Goal: Navigation & Orientation: Find specific page/section

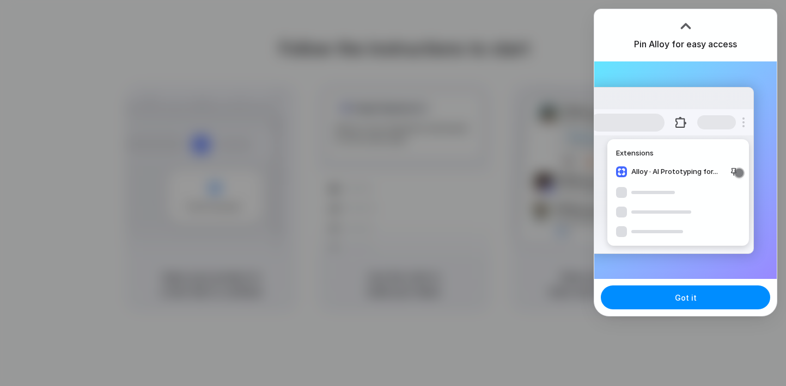
click at [555, 308] on div at bounding box center [393, 193] width 786 height 386
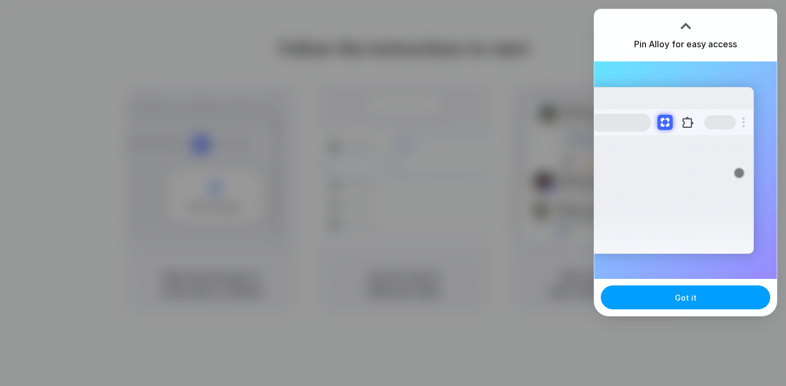
click at [691, 296] on span "Got it" at bounding box center [685, 297] width 22 height 11
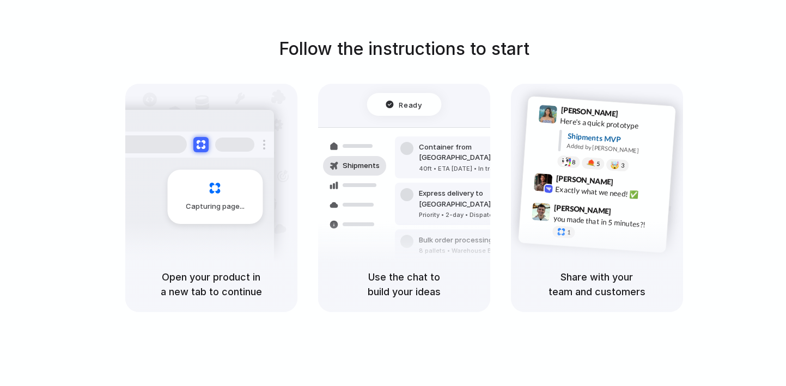
click at [443, 183] on div "Express delivery to NYC Priority • 2-day • Dispatched" at bounding box center [468, 204] width 147 height 42
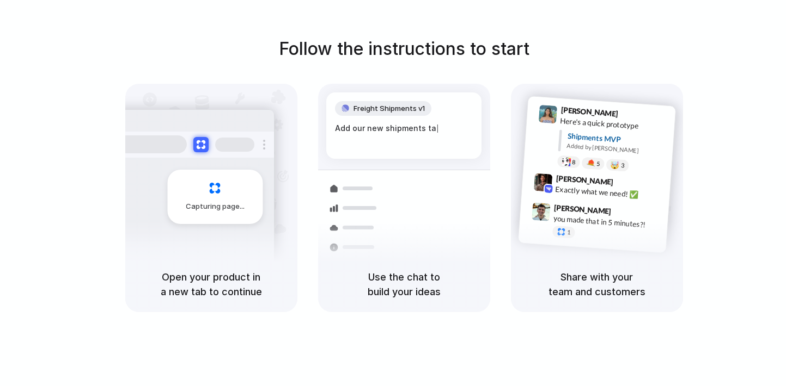
click at [724, 77] on div "Follow the instructions to start Capturing page Open your product in a new tab …" at bounding box center [404, 174] width 786 height 277
click at [726, 105] on div "Follow the instructions to start Capturing page Open your product in a new tab …" at bounding box center [404, 174] width 786 height 277
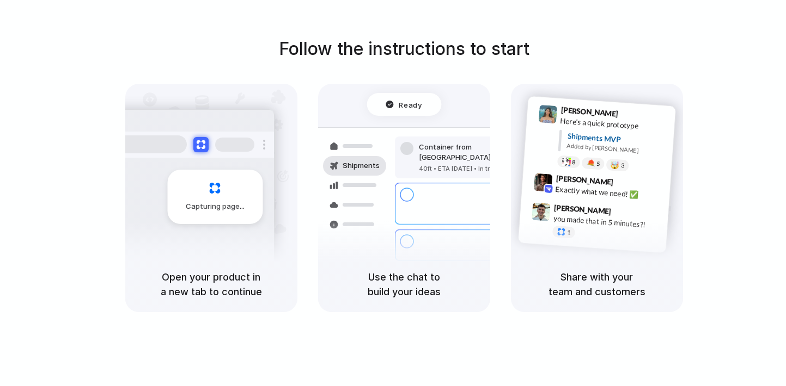
click at [566, 26] on div "Follow the instructions to start Capturing page Open your product in a new tab …" at bounding box center [403, 204] width 807 height 408
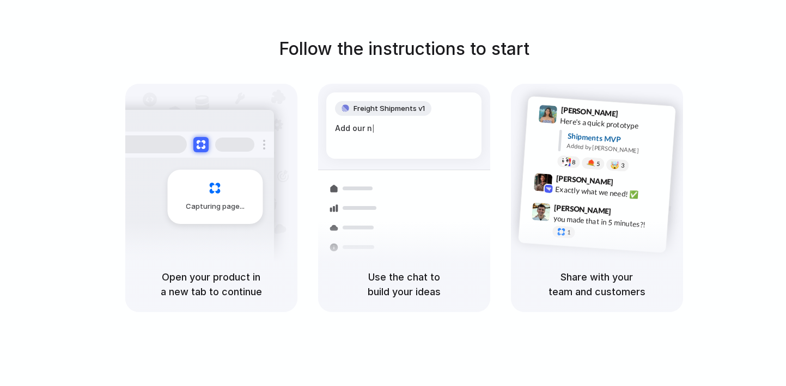
click at [570, 41] on div "Follow the instructions to start Capturing page Open your product in a new tab …" at bounding box center [404, 174] width 786 height 277
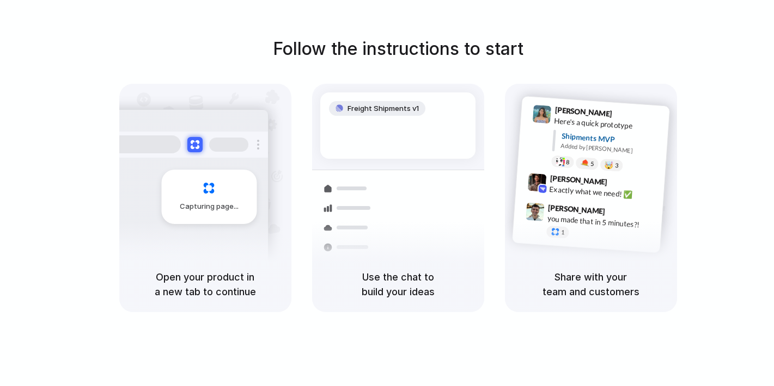
click at [379, 128] on div at bounding box center [398, 127] width 138 height 11
click at [208, 205] on span "Capturing page" at bounding box center [210, 206] width 60 height 11
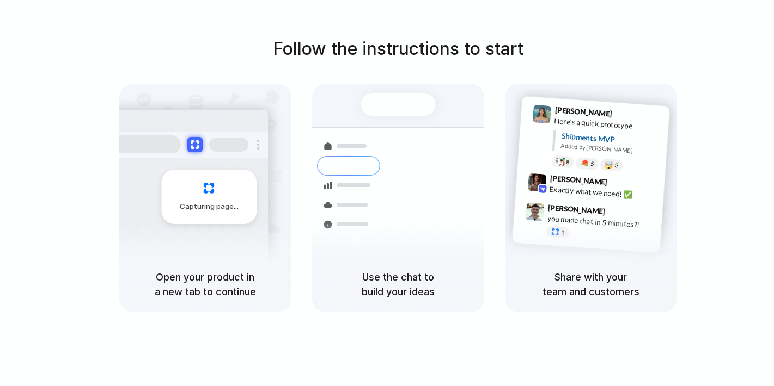
click at [723, 152] on div "Follow the instructions to start Capturing page Open your product in a new tab …" at bounding box center [398, 174] width 774 height 277
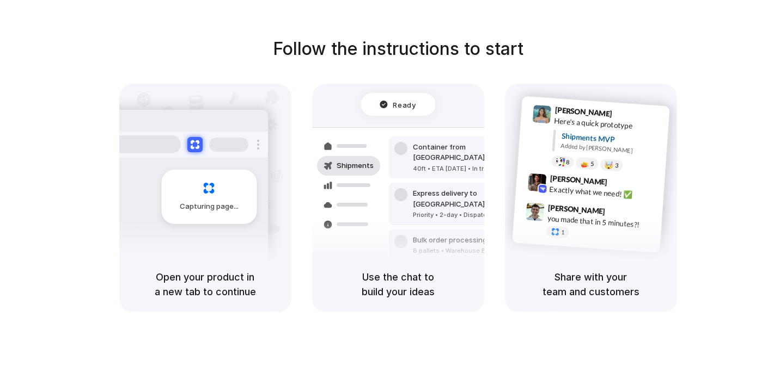
click at [522, 73] on div "Follow the instructions to start Capturing page Open your product in a new tab …" at bounding box center [398, 174] width 774 height 277
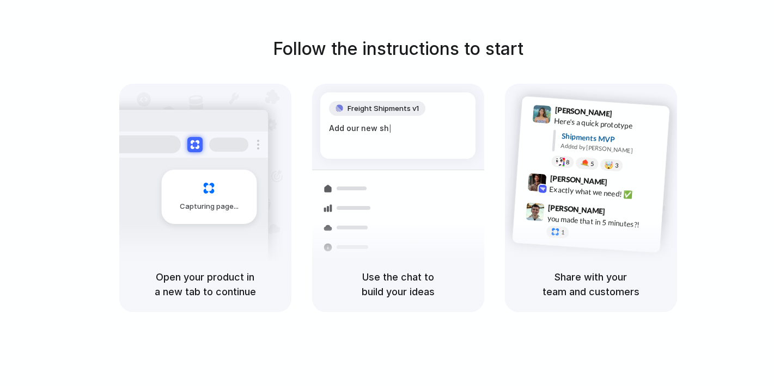
click at [216, 216] on div "Capturing page" at bounding box center [208, 197] width 95 height 54
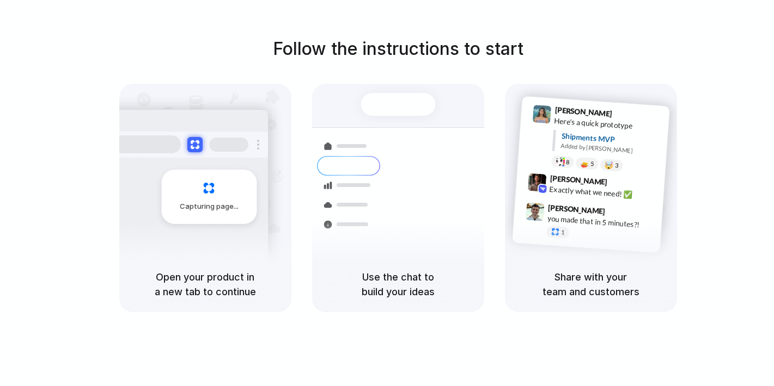
click at [236, 71] on div "Follow the instructions to start Capturing page Open your product in a new tab …" at bounding box center [398, 174] width 774 height 277
click at [186, 252] on div "Capturing page" at bounding box center [186, 192] width 164 height 167
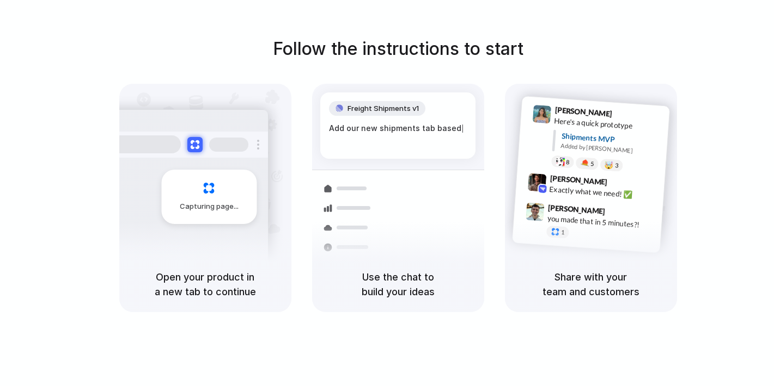
click at [210, 218] on div "Capturing page" at bounding box center [208, 197] width 95 height 54
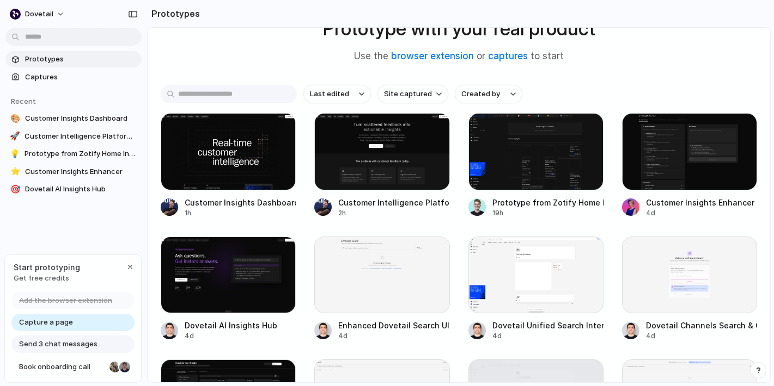
scroll to position [84, 0]
